Goal: Task Accomplishment & Management: Manage account settings

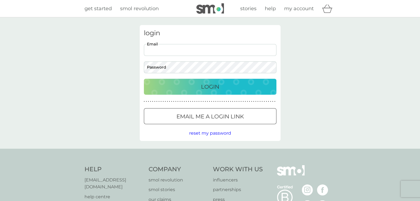
click at [147, 50] on input "Email" at bounding box center [210, 50] width 132 height 12
type input "[EMAIL_ADDRESS][DOMAIN_NAME]"
click at [144, 79] on button "Login" at bounding box center [210, 87] width 132 height 16
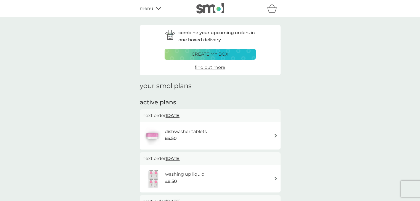
click at [158, 9] on icon at bounding box center [158, 8] width 5 height 3
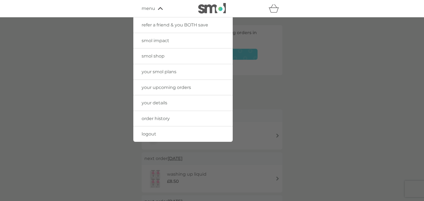
click at [162, 86] on span "your upcoming orders" at bounding box center [166, 87] width 49 height 5
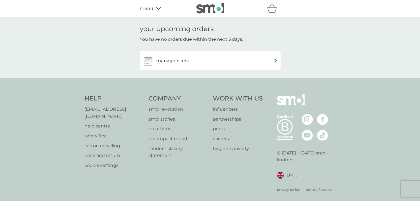
click at [275, 61] on img at bounding box center [275, 61] width 4 height 4
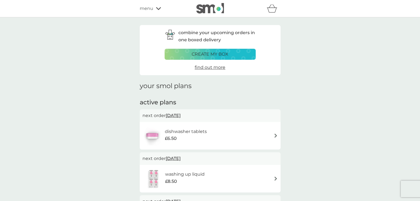
click at [158, 9] on icon at bounding box center [158, 8] width 5 height 3
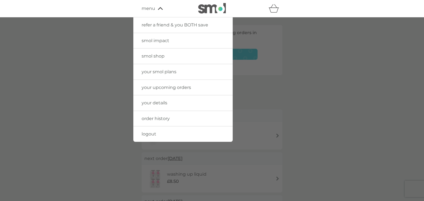
click at [159, 87] on span "your upcoming orders" at bounding box center [166, 87] width 49 height 5
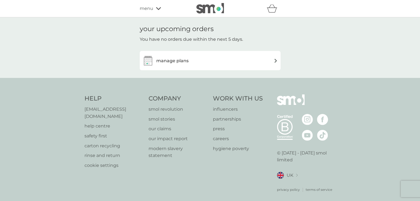
click at [156, 8] on icon at bounding box center [158, 8] width 5 height 3
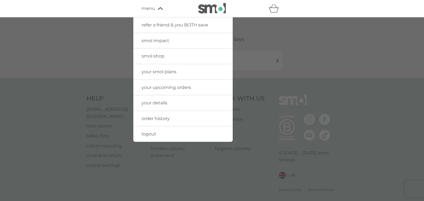
click at [145, 132] on span "logout" at bounding box center [149, 134] width 15 height 5
